Goal: Find specific page/section: Find specific page/section

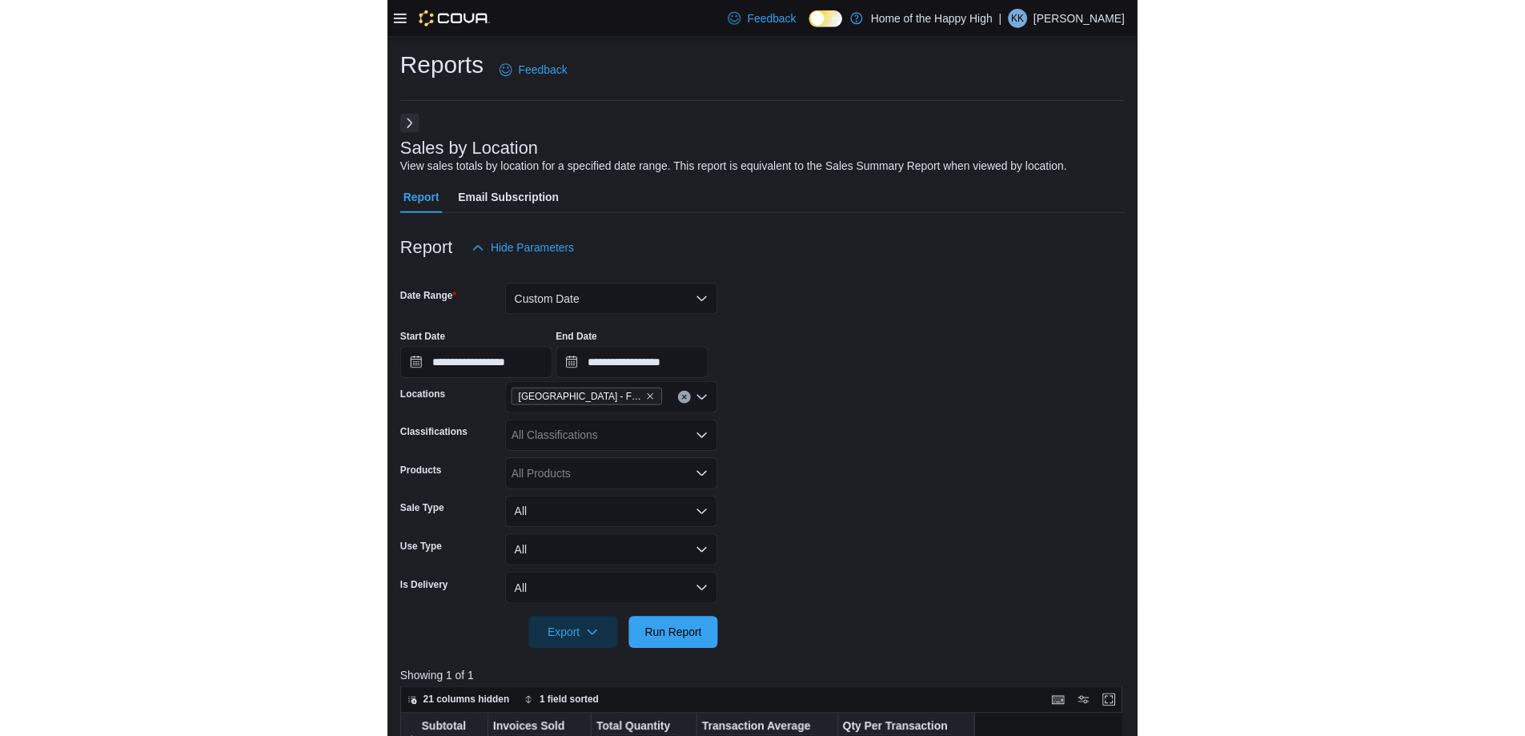
scroll to position [320, 0]
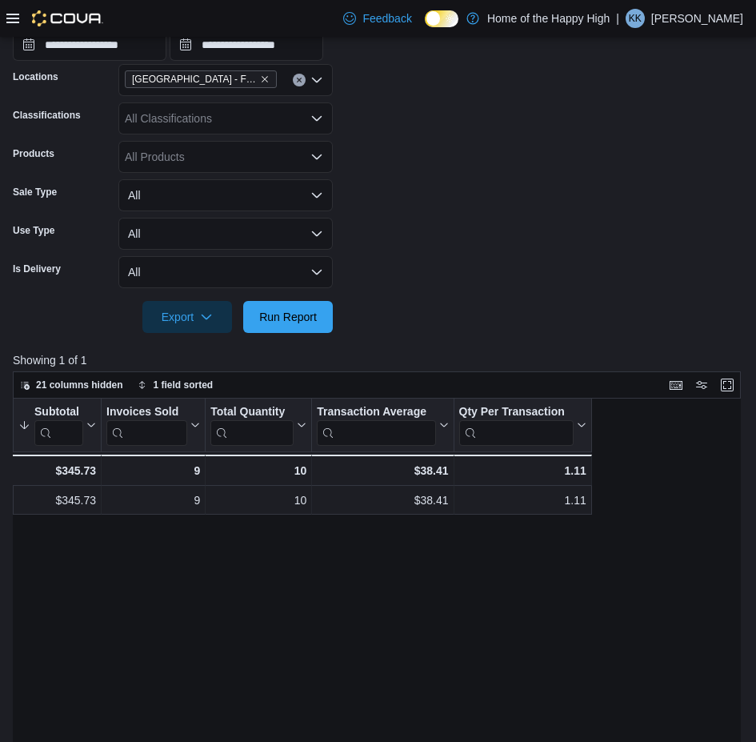
click at [16, 16] on icon at bounding box center [12, 18] width 13 height 13
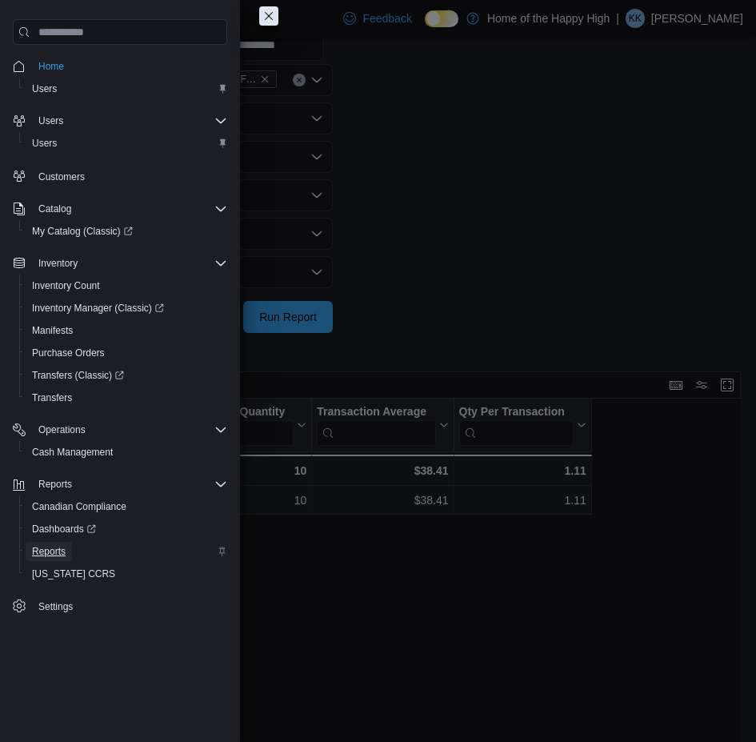
click at [62, 550] on span "Reports" at bounding box center [49, 551] width 34 height 13
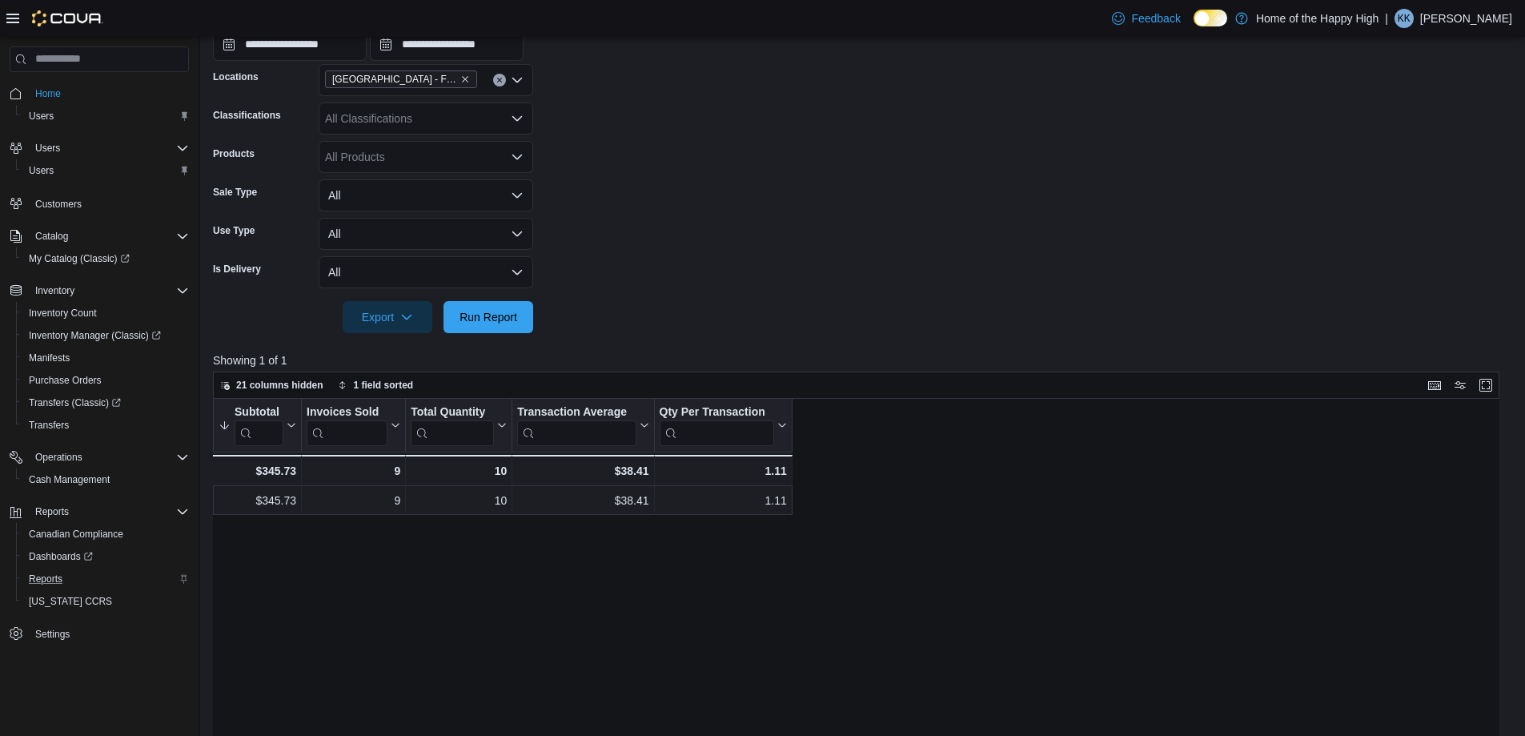
click at [71, 583] on div "Reports" at bounding box center [105, 578] width 166 height 19
click at [38, 572] on span "Reports" at bounding box center [46, 578] width 34 height 13
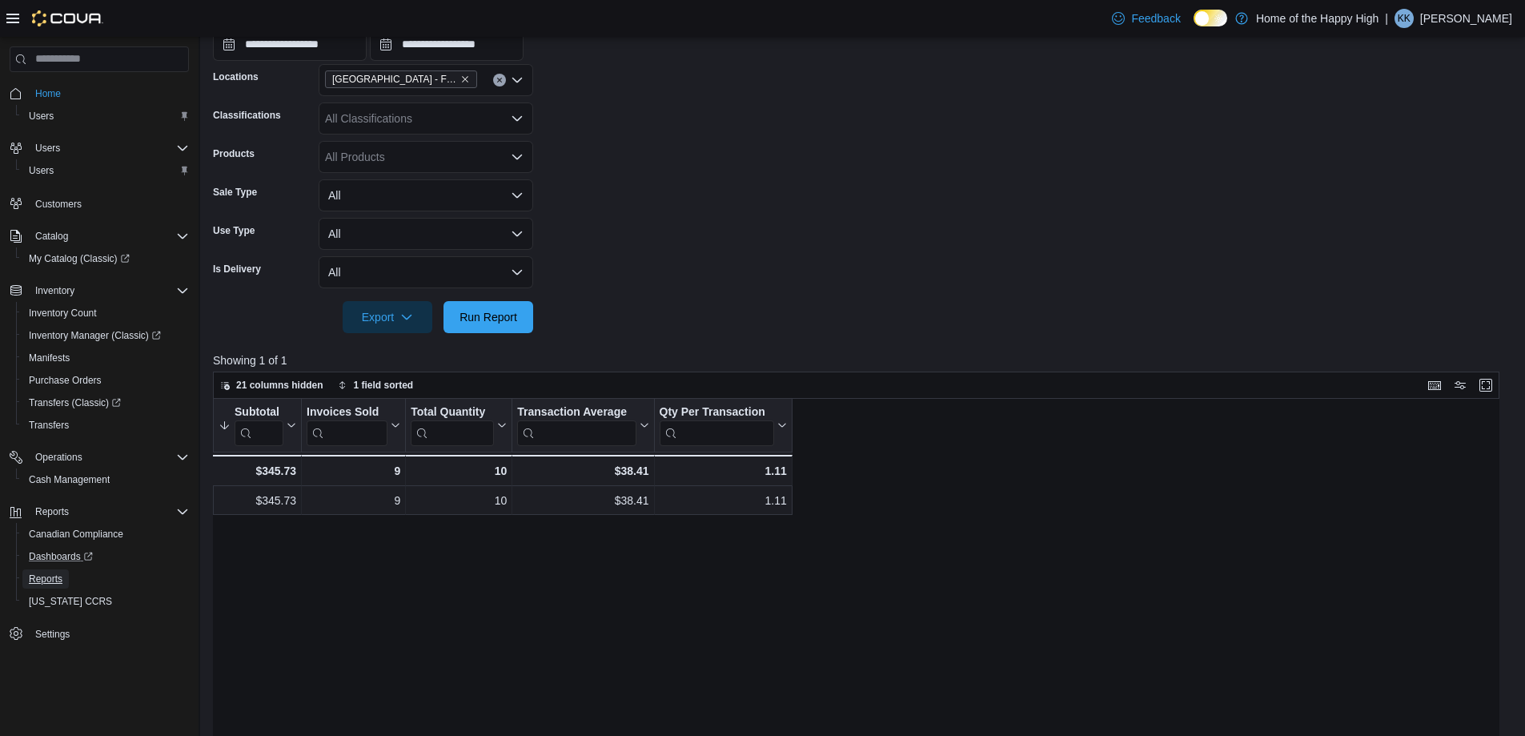
drag, startPoint x: 38, startPoint y: 572, endPoint x: 90, endPoint y: 545, distance: 58.0
click at [39, 572] on span "Reports" at bounding box center [46, 578] width 34 height 13
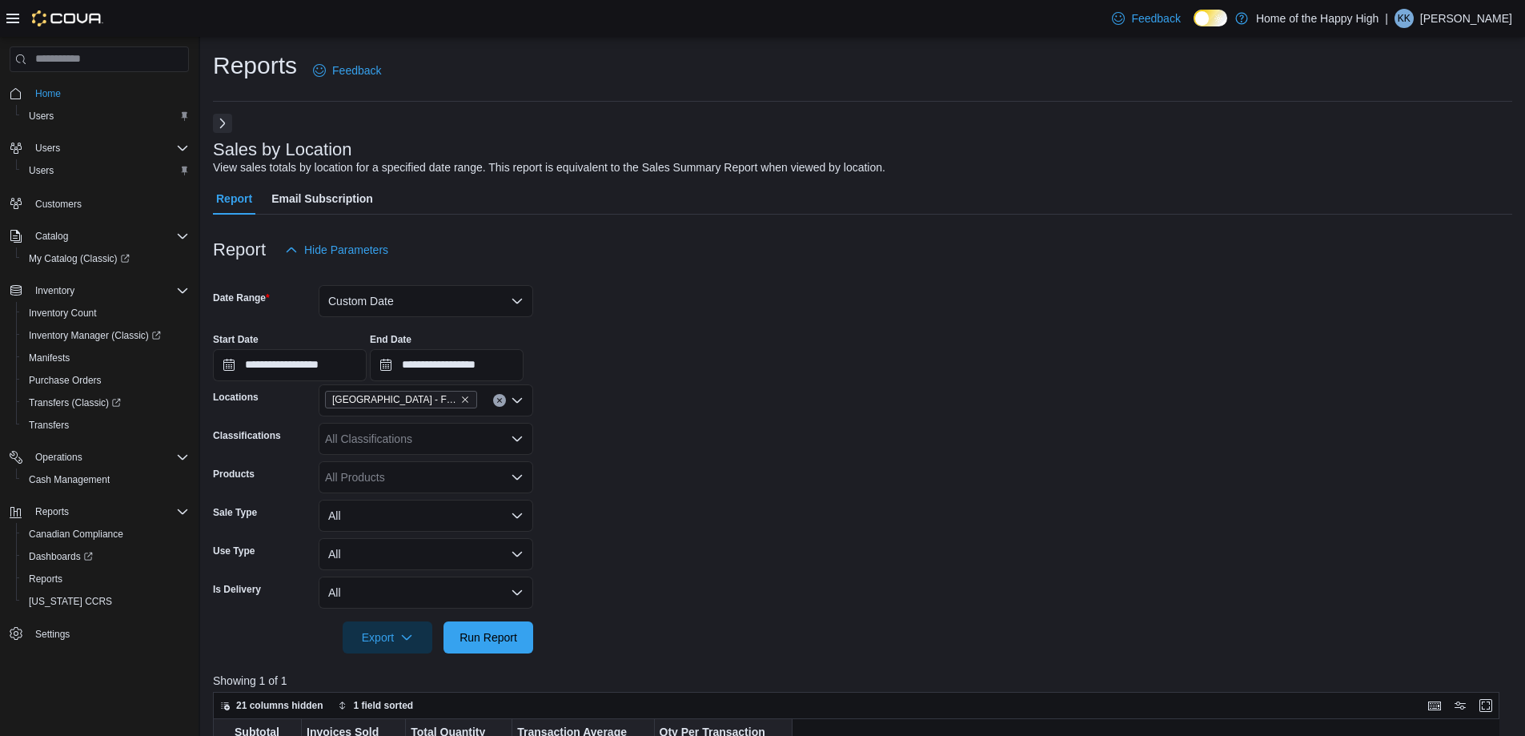
click at [214, 118] on button "Next" at bounding box center [222, 123] width 19 height 19
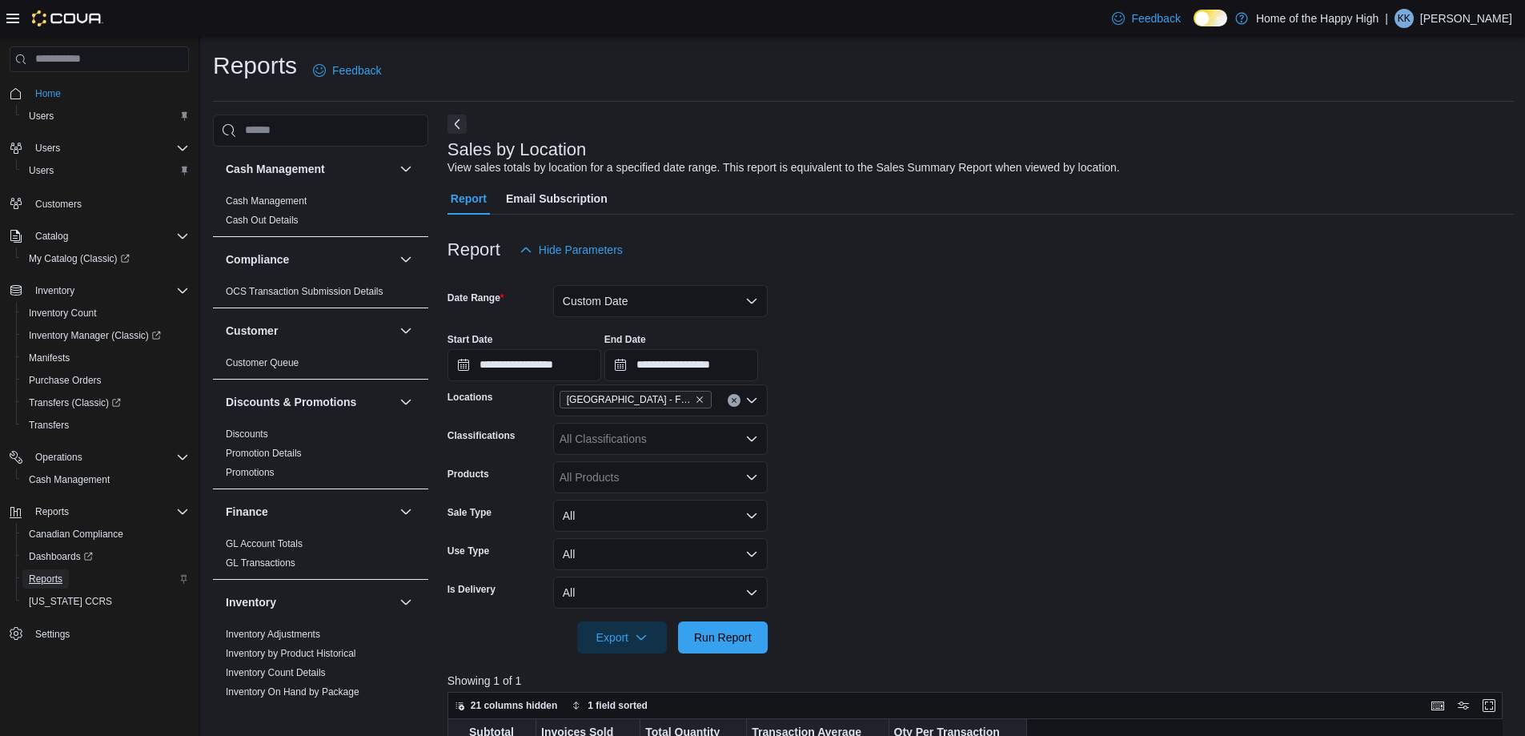
click at [55, 575] on span "Reports" at bounding box center [46, 578] width 34 height 13
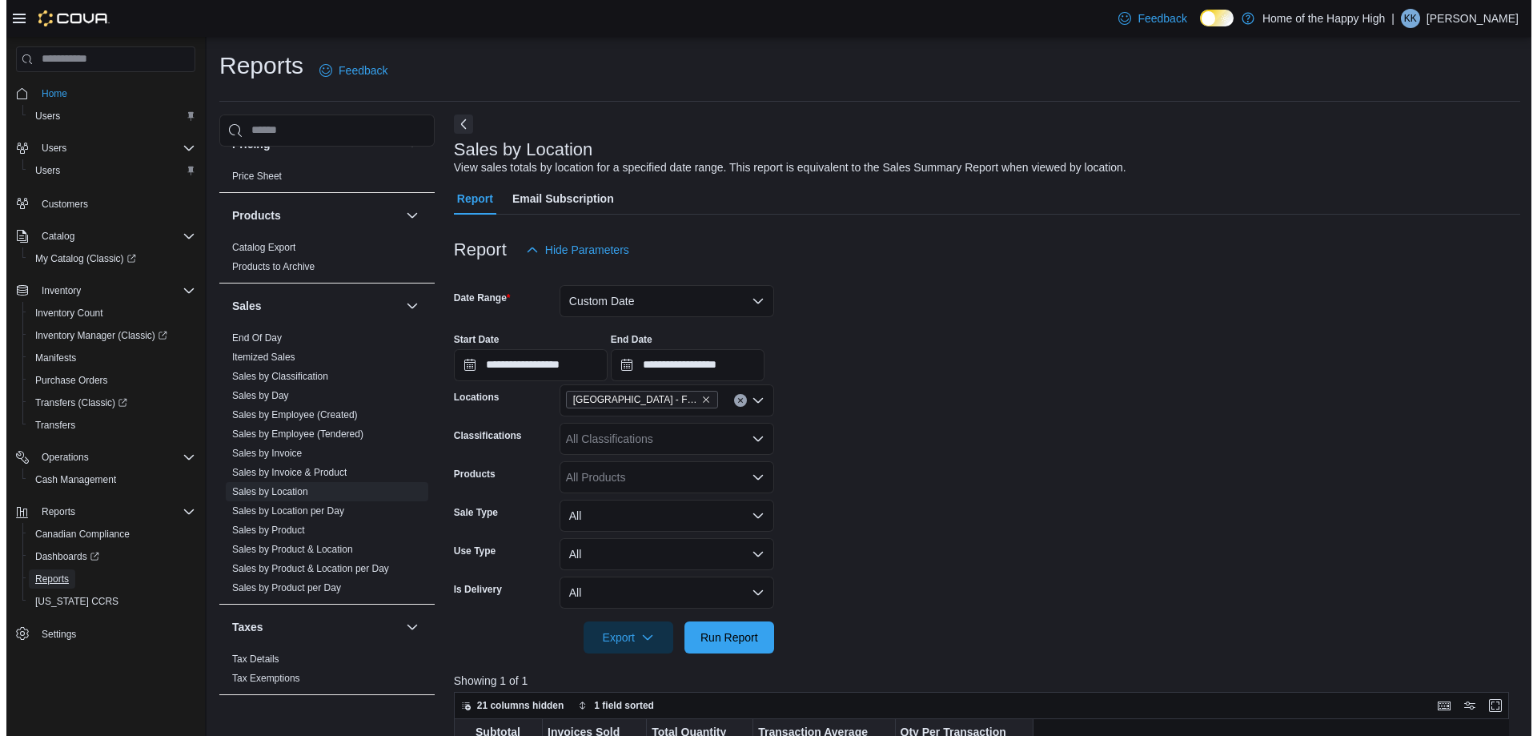
scroll to position [915, 0]
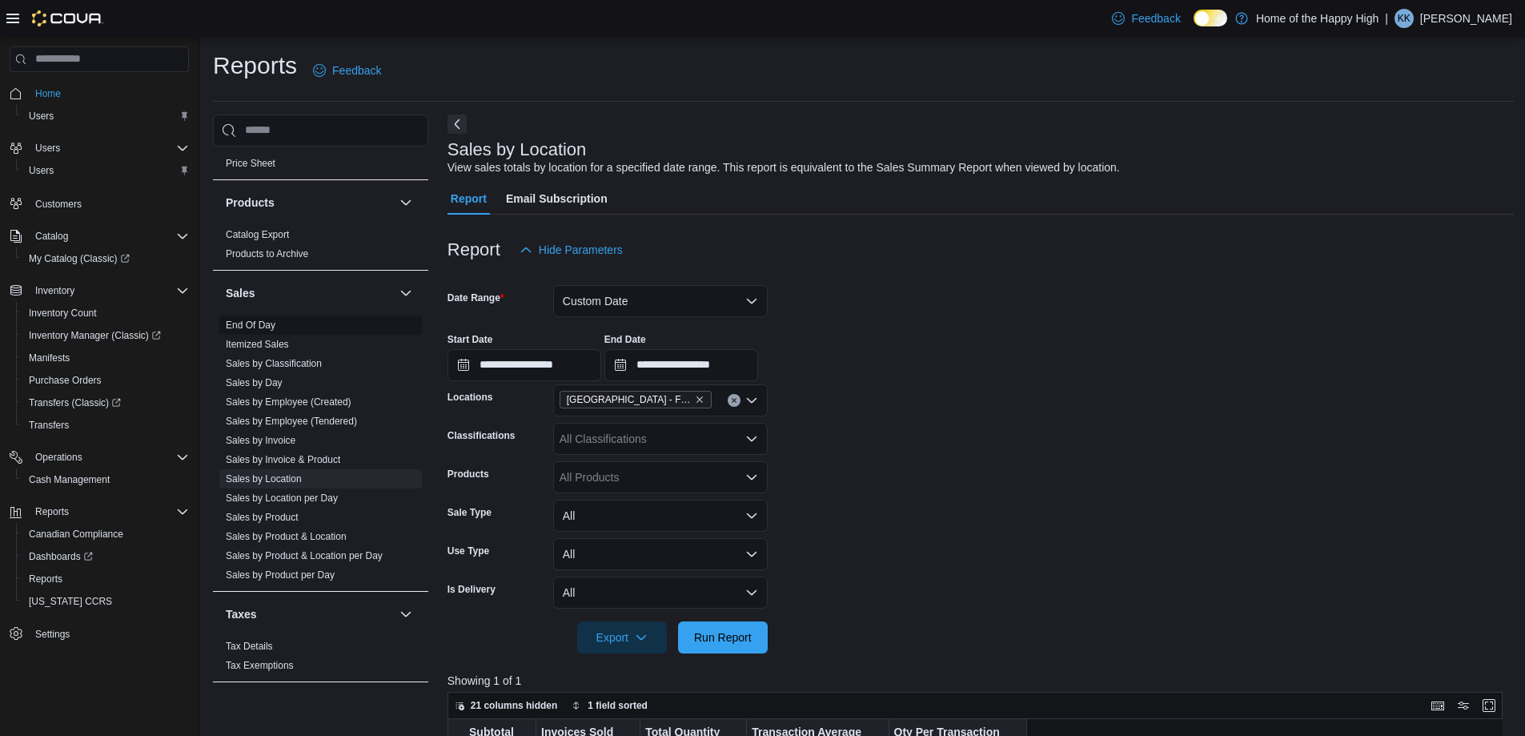
click at [255, 323] on link "End Of Day" at bounding box center [251, 324] width 50 height 11
